Goal: Go to known website: Access a specific website the user already knows

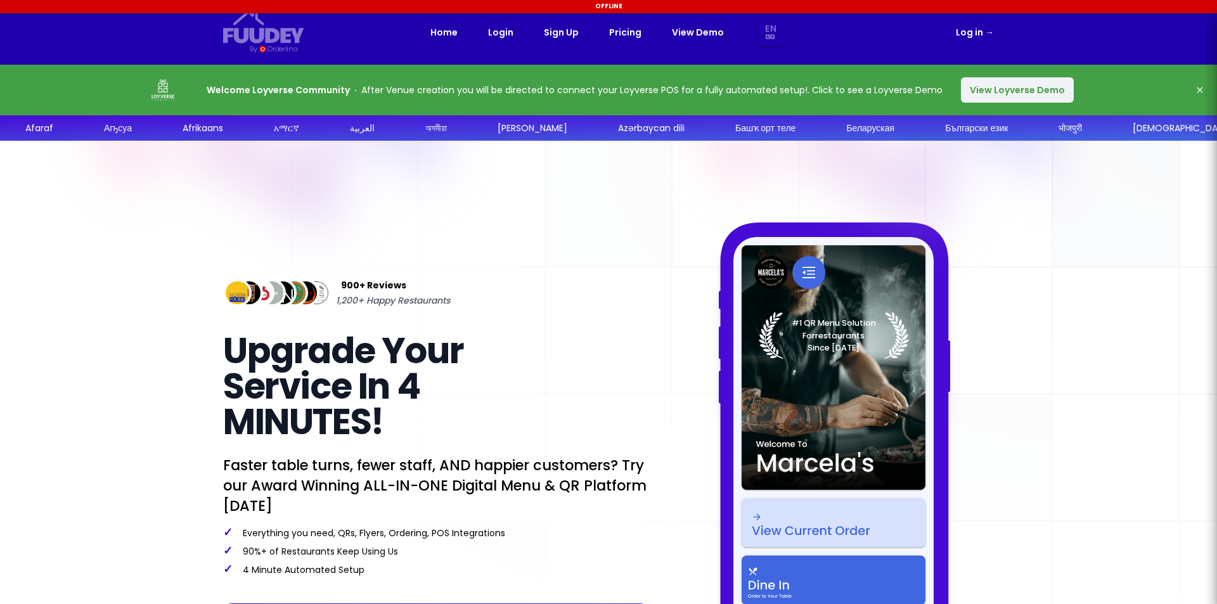
select select "en"
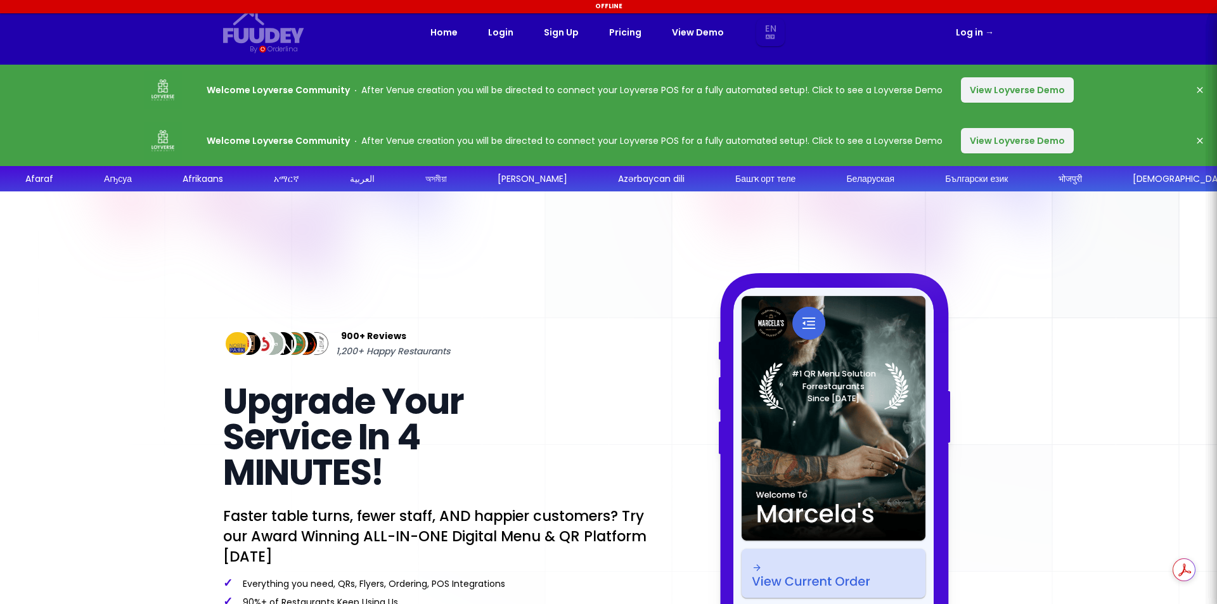
select select "en"
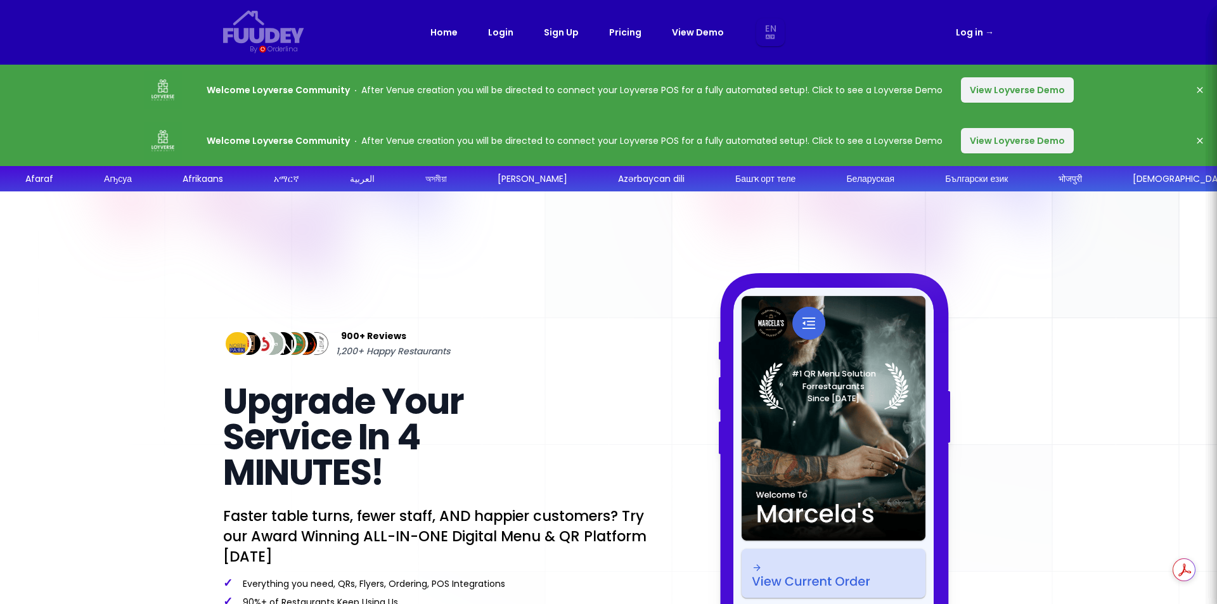
select select "en"
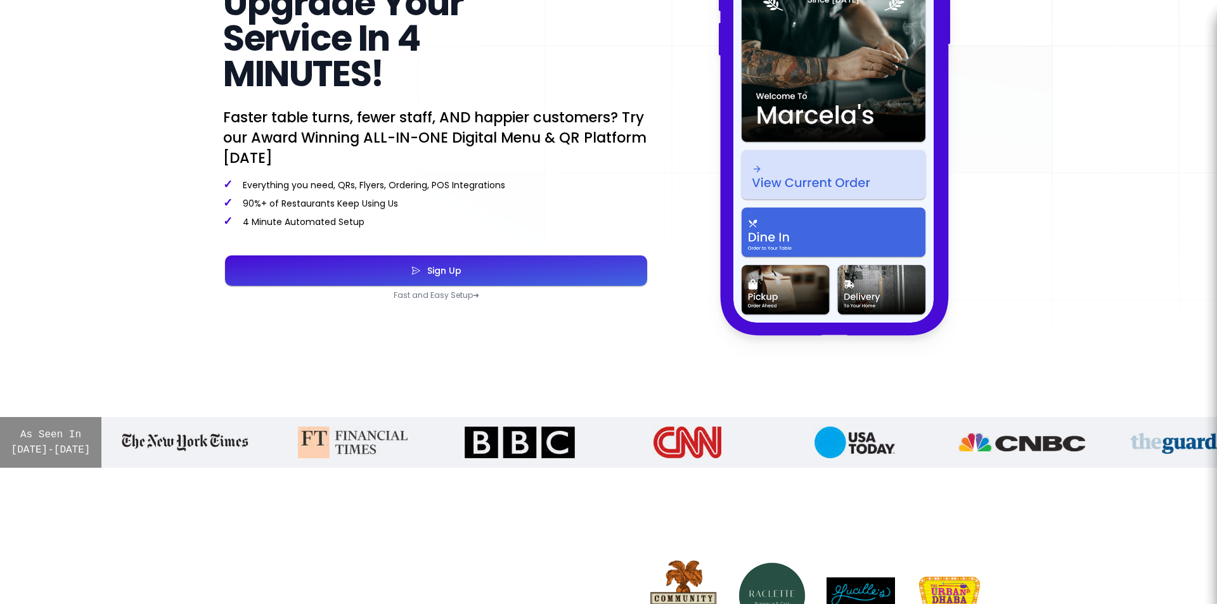
scroll to position [444, 0]
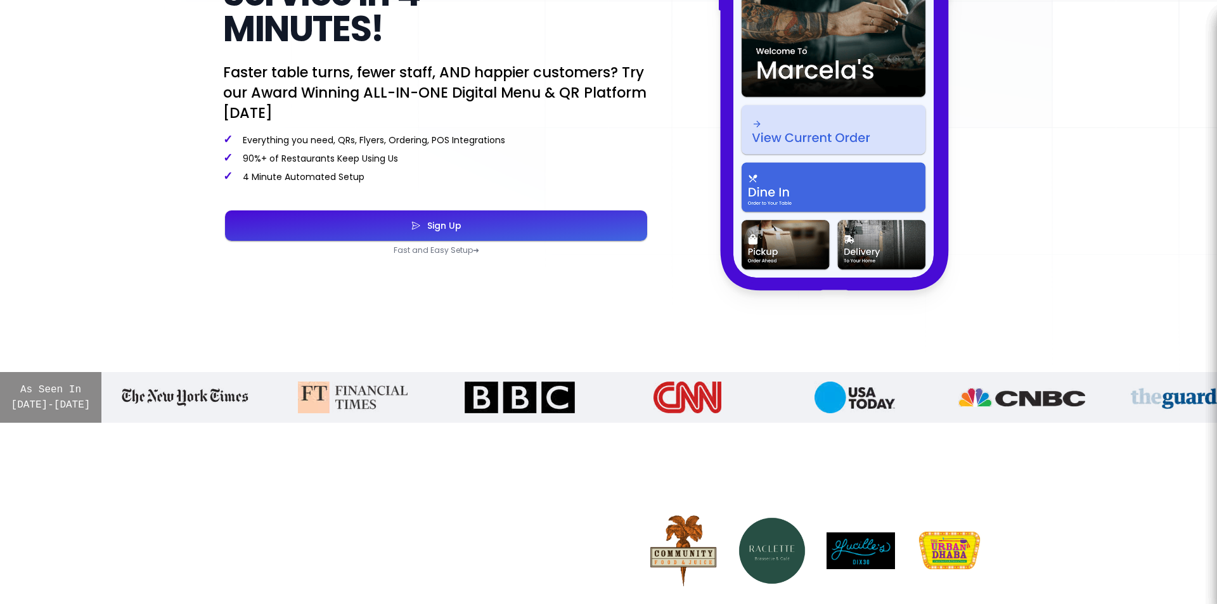
select select "en"
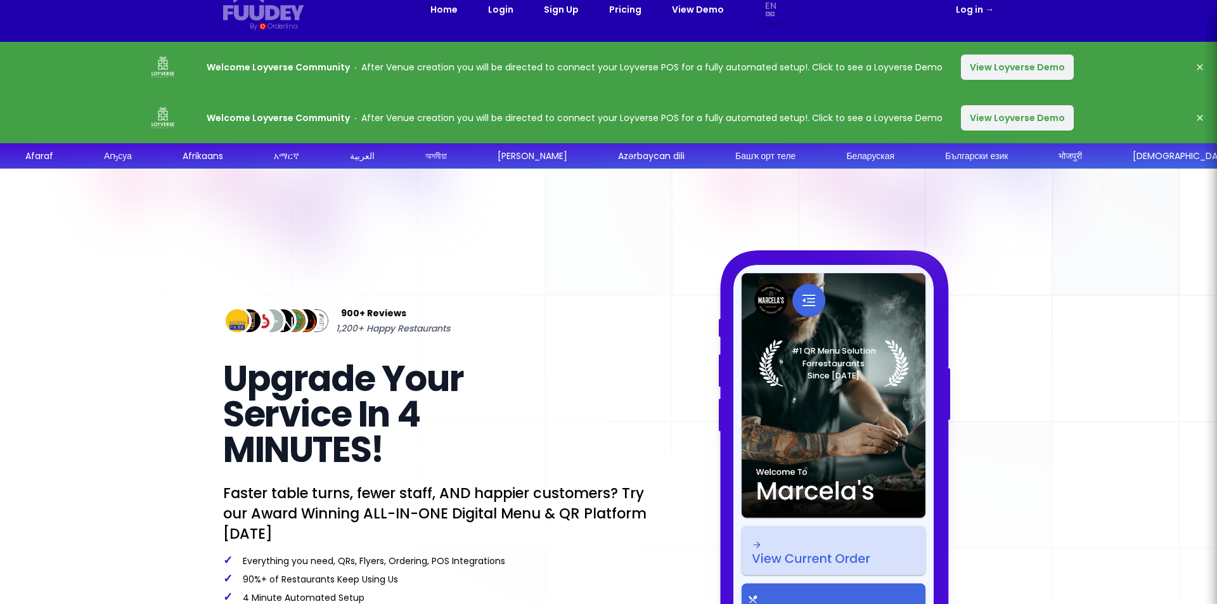
scroll to position [0, 0]
